Goal: Information Seeking & Learning: Learn about a topic

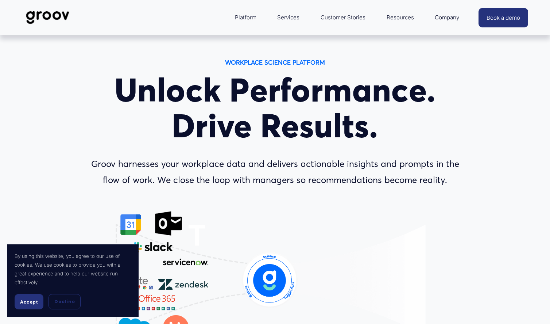
click at [31, 303] on span "Accept" at bounding box center [29, 301] width 18 height 5
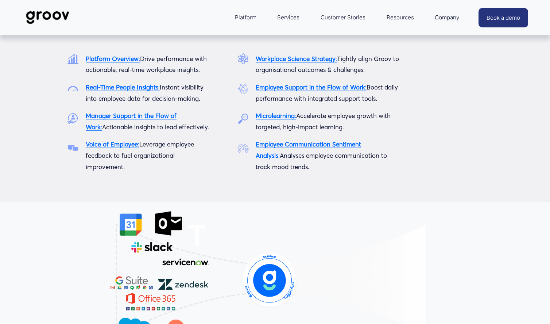
click at [103, 59] on strong "Platform Overview" at bounding box center [112, 59] width 53 height 8
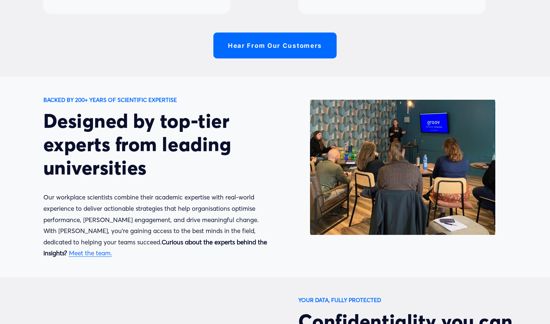
scroll to position [2024, 0]
